Goal: Information Seeking & Learning: Find specific fact

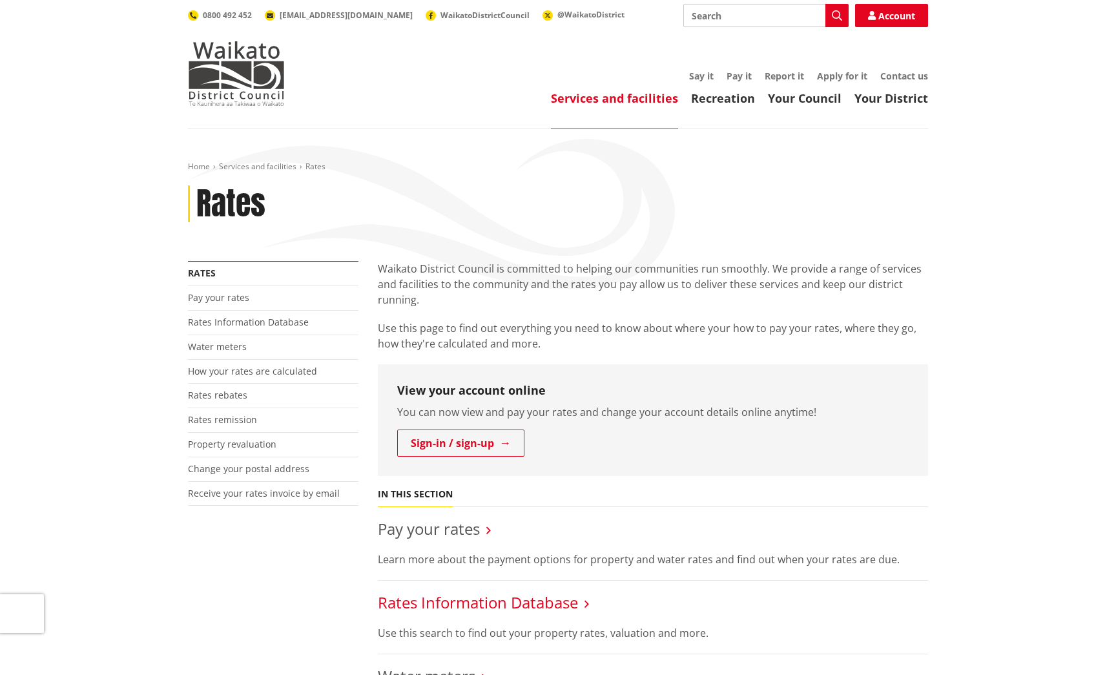
click at [421, 597] on link "Rates Information Database" at bounding box center [478, 602] width 200 height 21
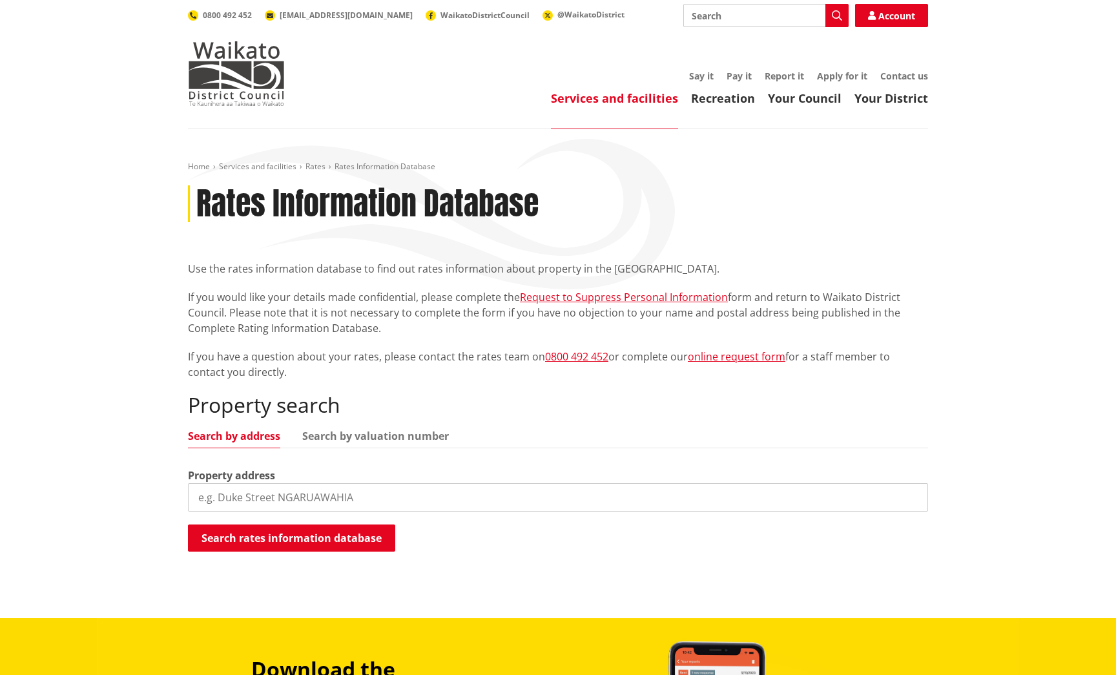
click at [334, 505] on input "search" at bounding box center [558, 497] width 740 height 28
type input "26 gavin place"
click at [321, 530] on button "Search rates information database" at bounding box center [291, 538] width 207 height 27
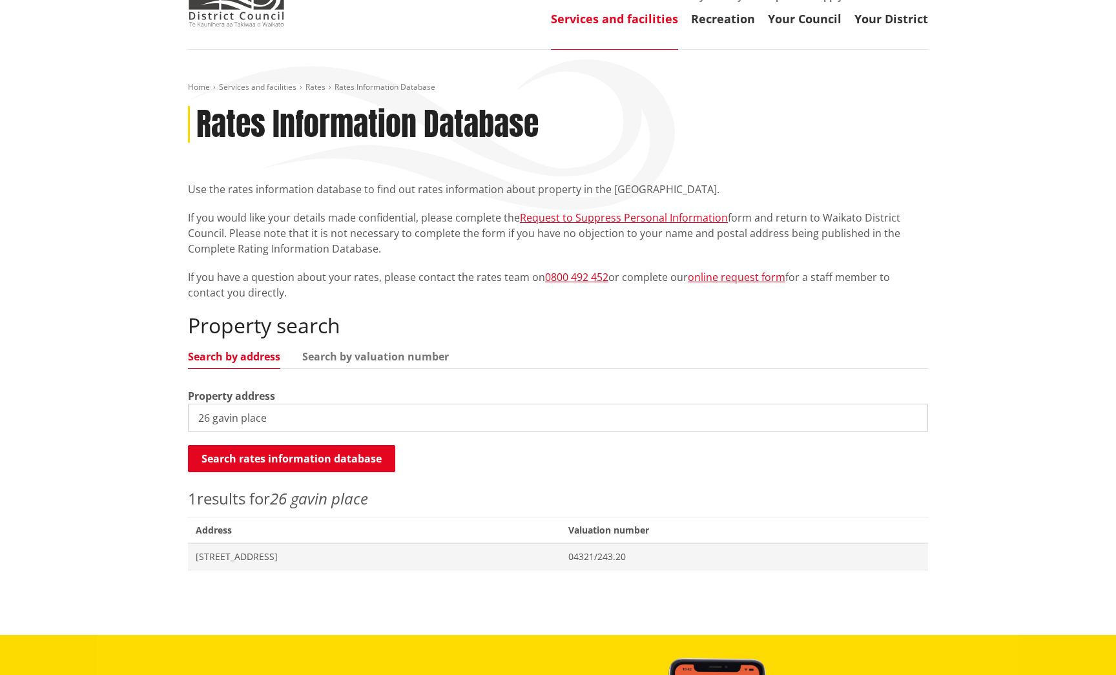
scroll to position [138, 0]
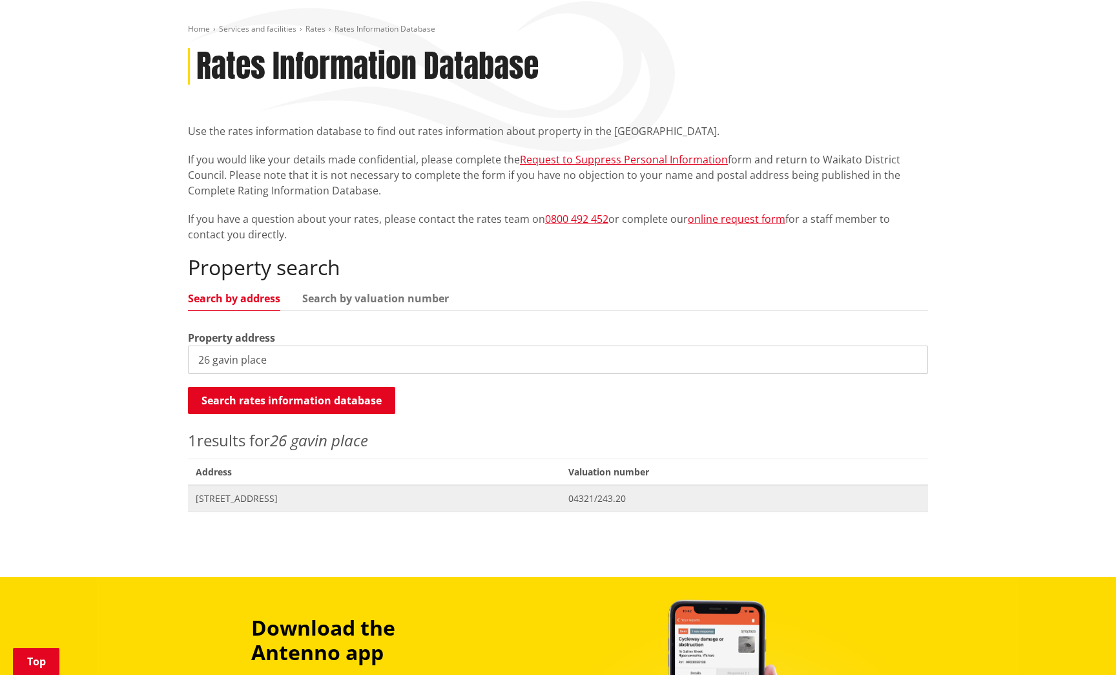
click at [282, 503] on span "26 Gavin Place HUNTLY" at bounding box center [374, 498] width 357 height 13
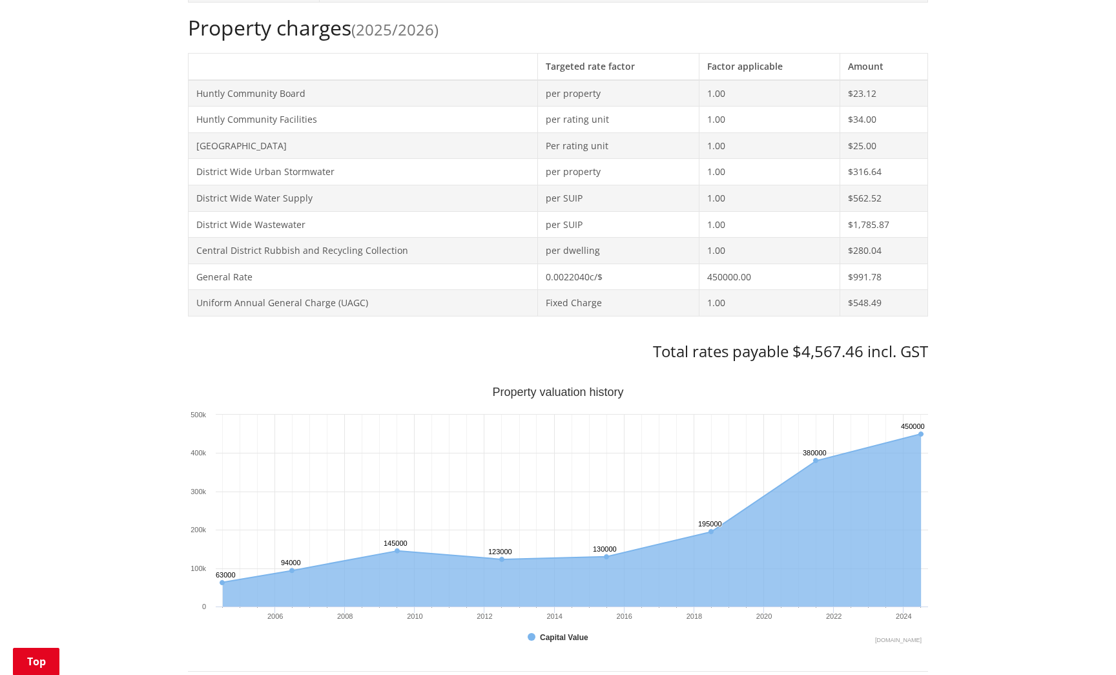
scroll to position [549, 0]
